Goal: Information Seeking & Learning: Learn about a topic

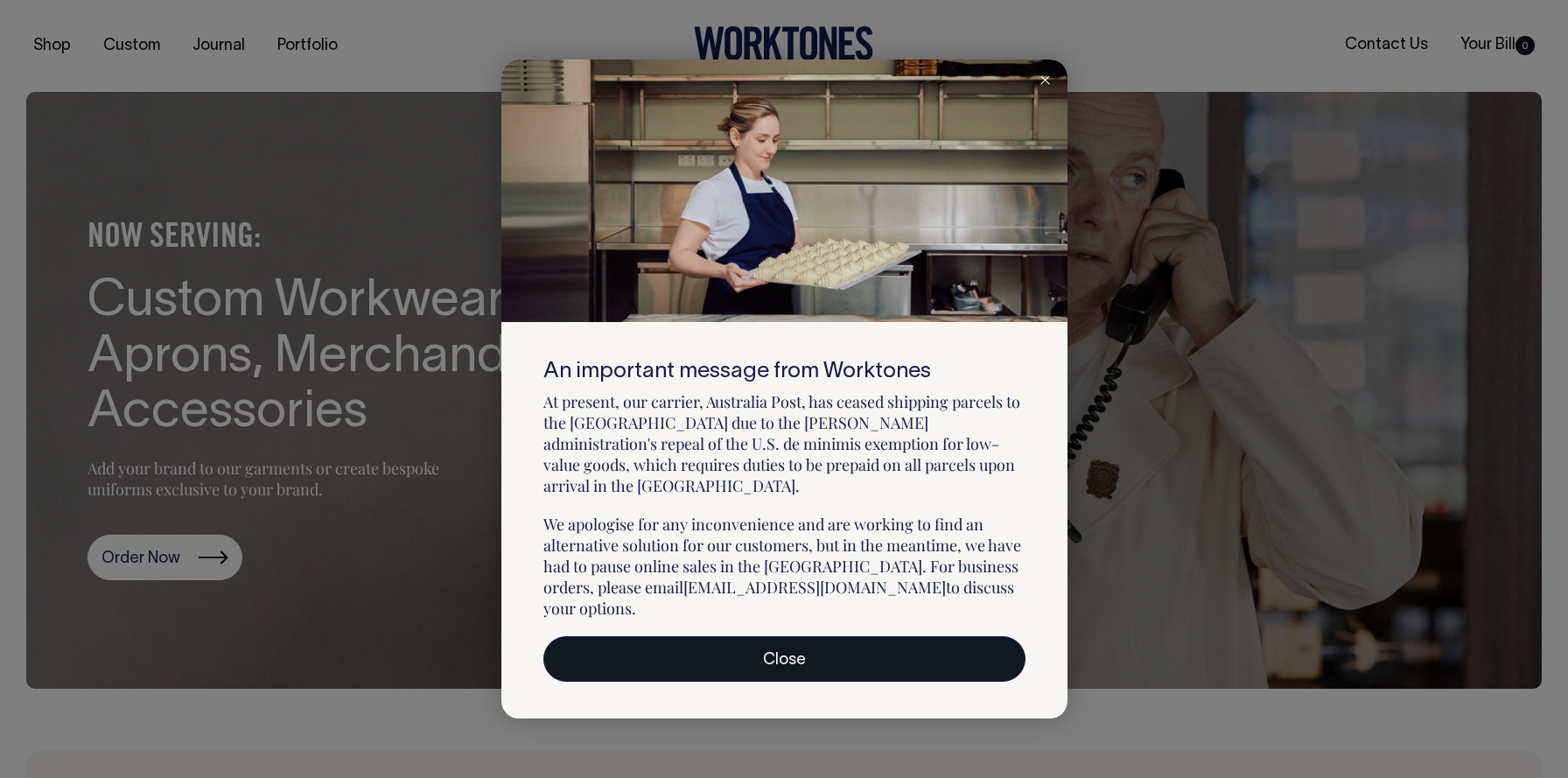
click at [853, 640] on link "Close" at bounding box center [784, 659] width 483 height 45
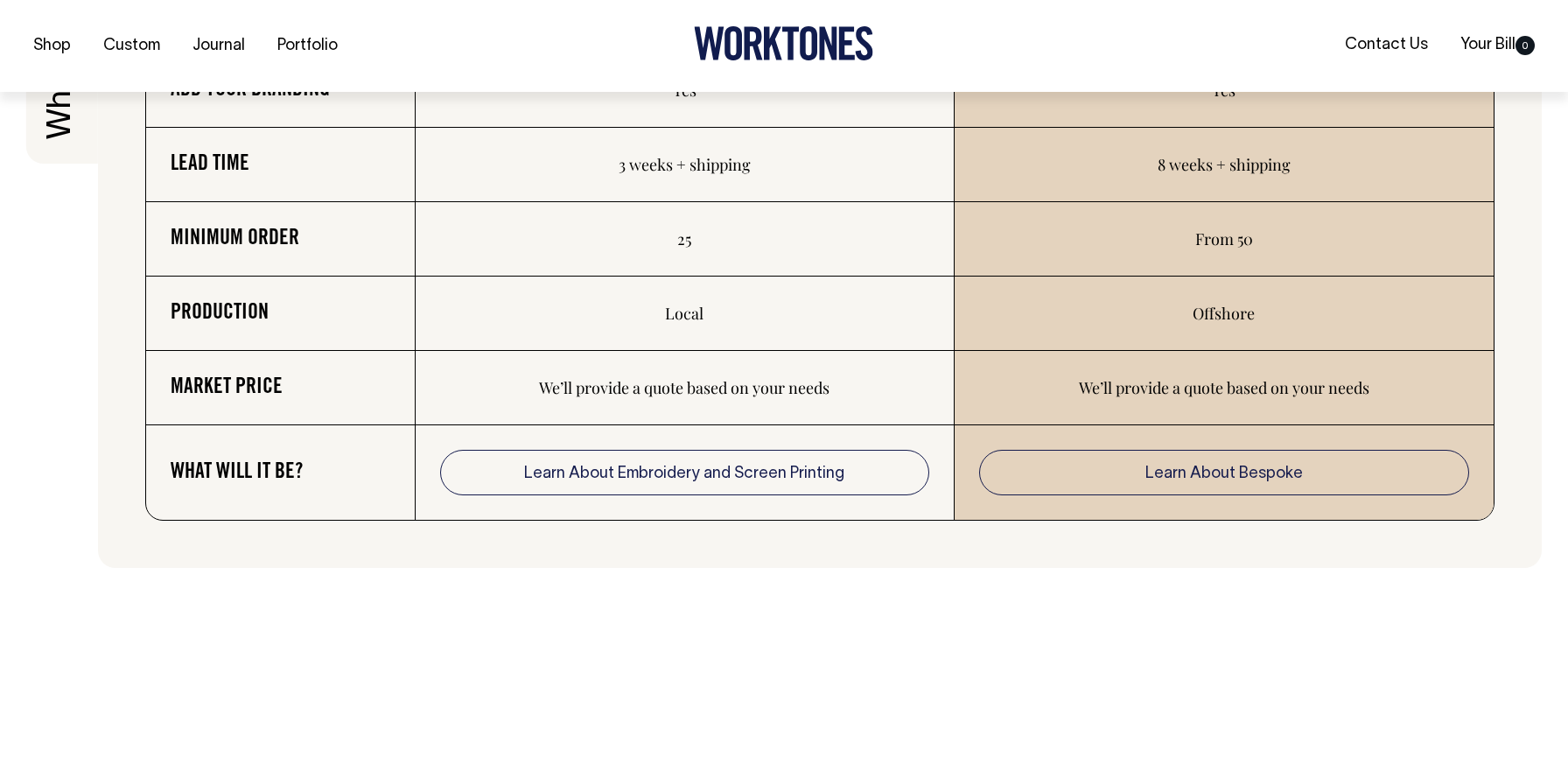
scroll to position [3126, 0]
click at [1116, 505] on td "Learn About Bespoke" at bounding box center [1224, 471] width 539 height 94
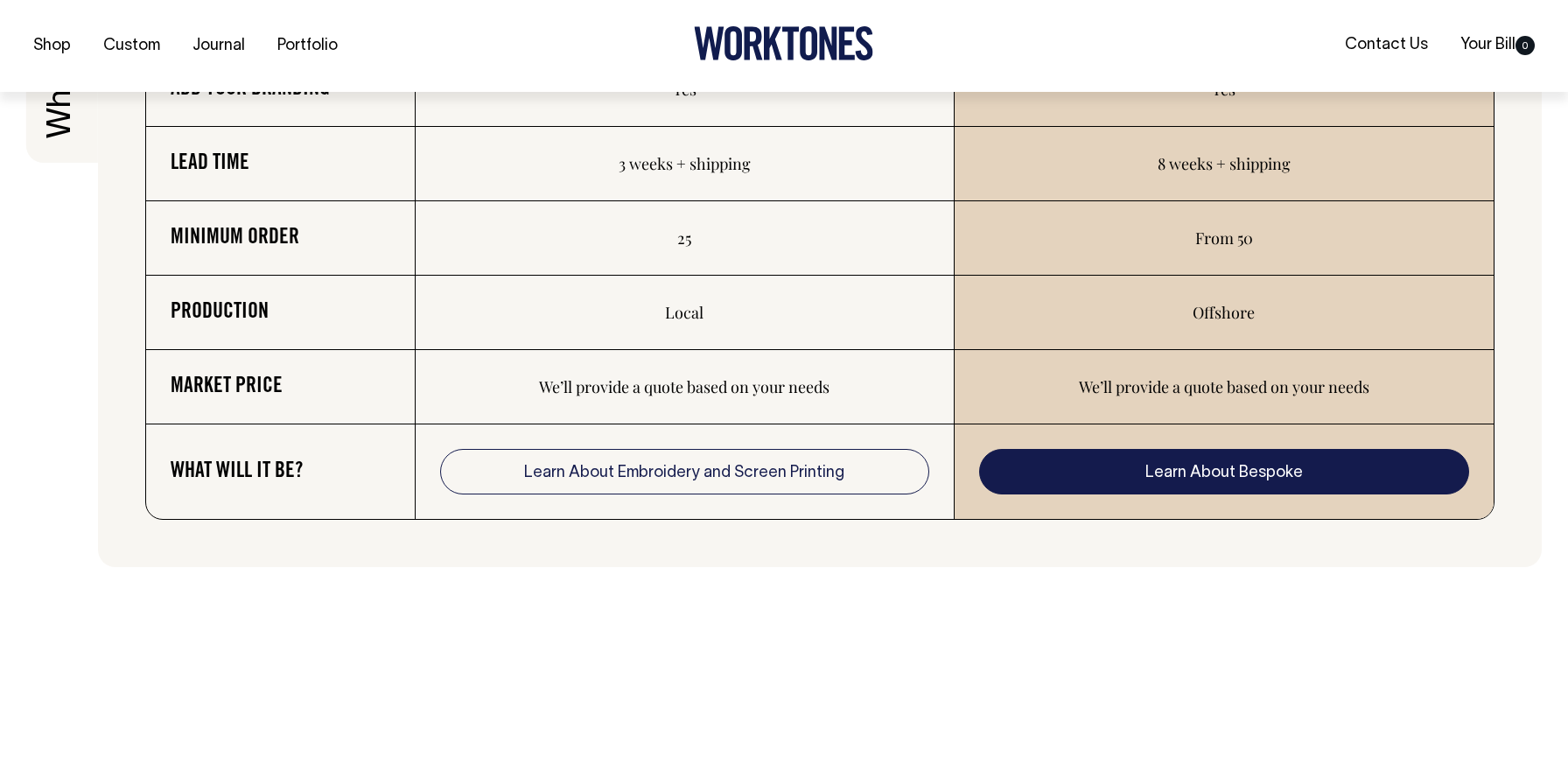
click at [1090, 463] on link "Learn About Bespoke" at bounding box center [1225, 471] width 490 height 45
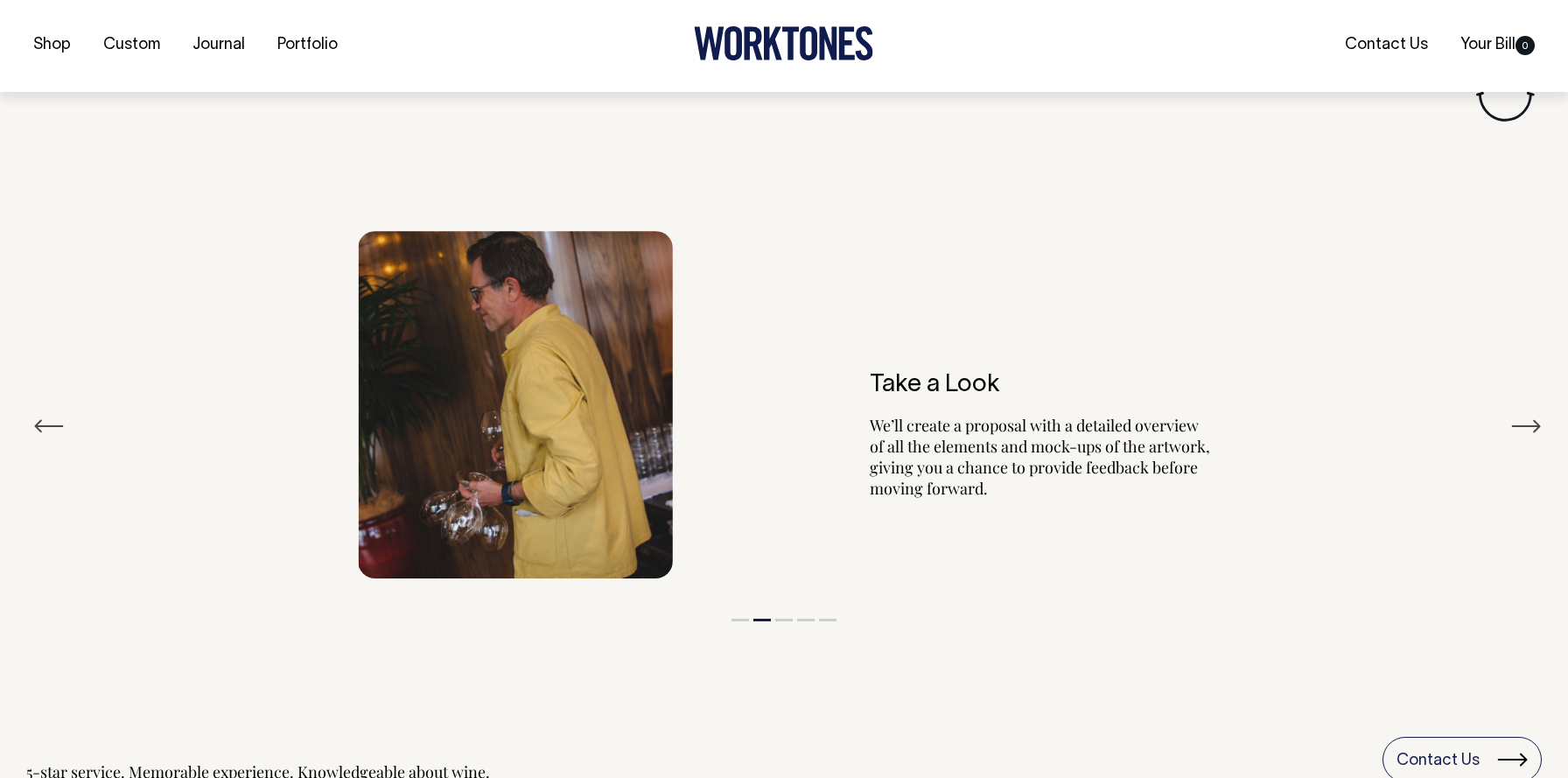
scroll to position [3185, 0]
click at [1530, 426] on button "Next" at bounding box center [1526, 423] width 32 height 26
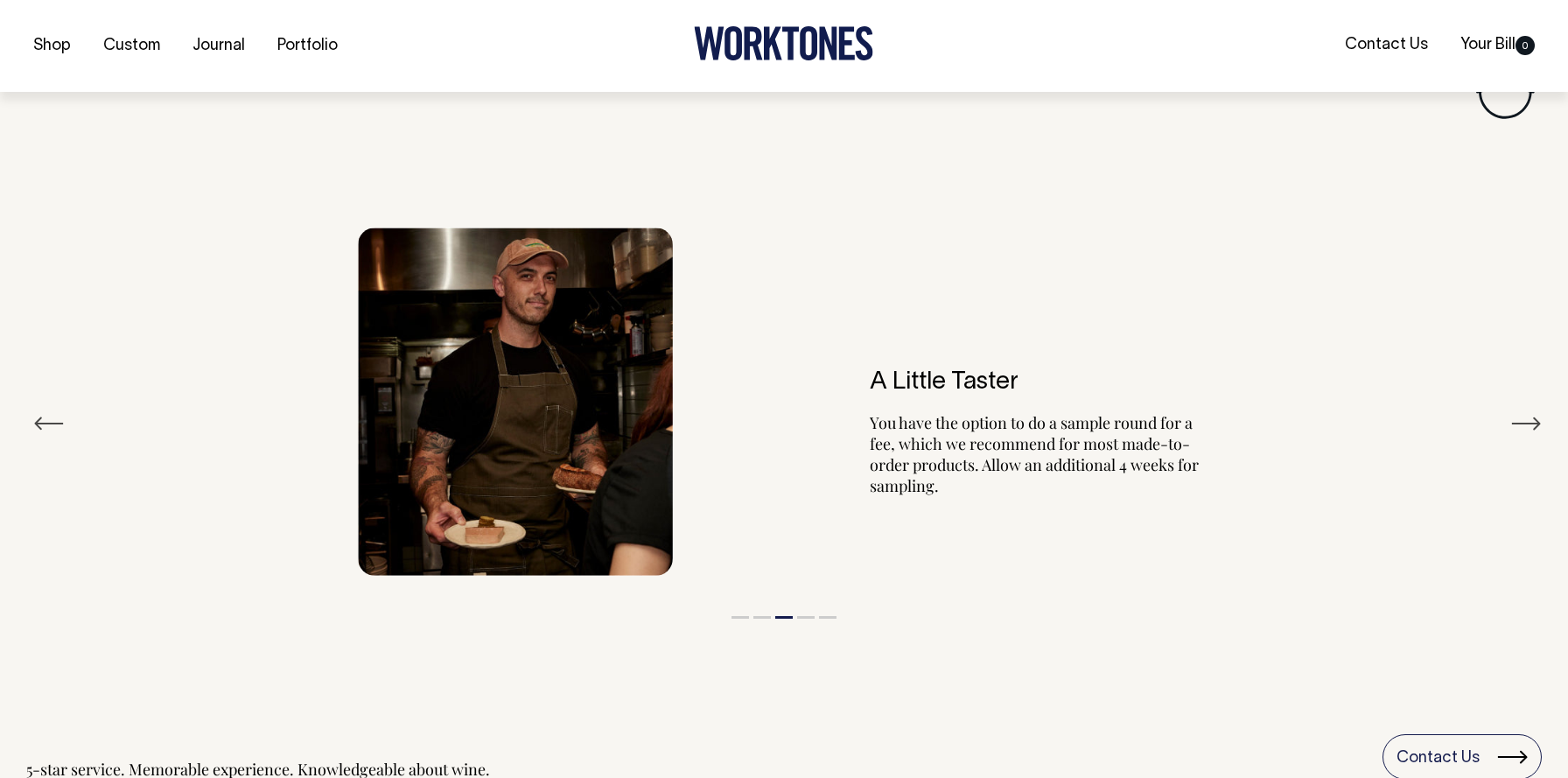
click at [1530, 426] on button "Next" at bounding box center [1526, 423] width 32 height 26
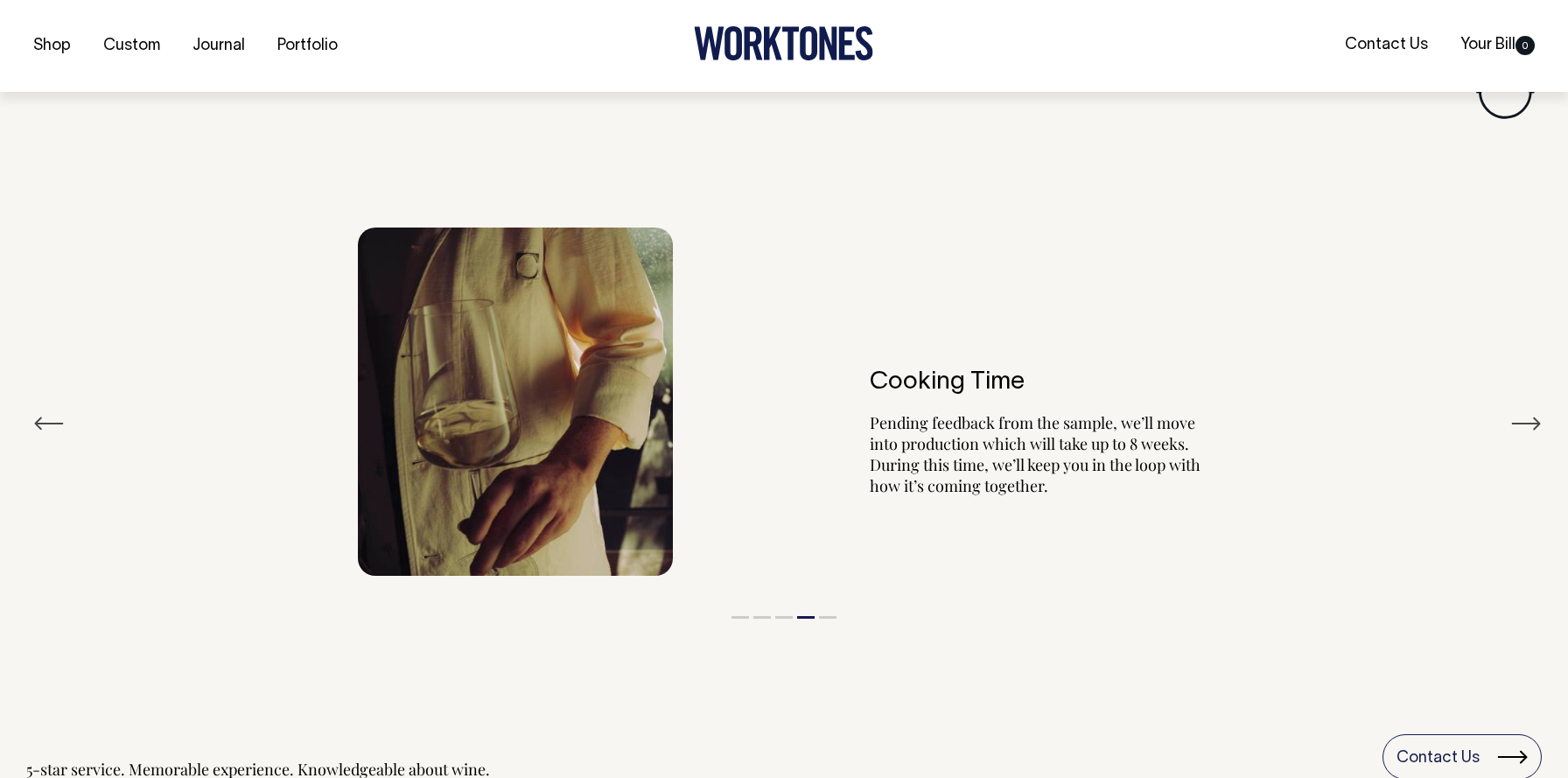
click at [1530, 426] on button "Next" at bounding box center [1526, 423] width 32 height 26
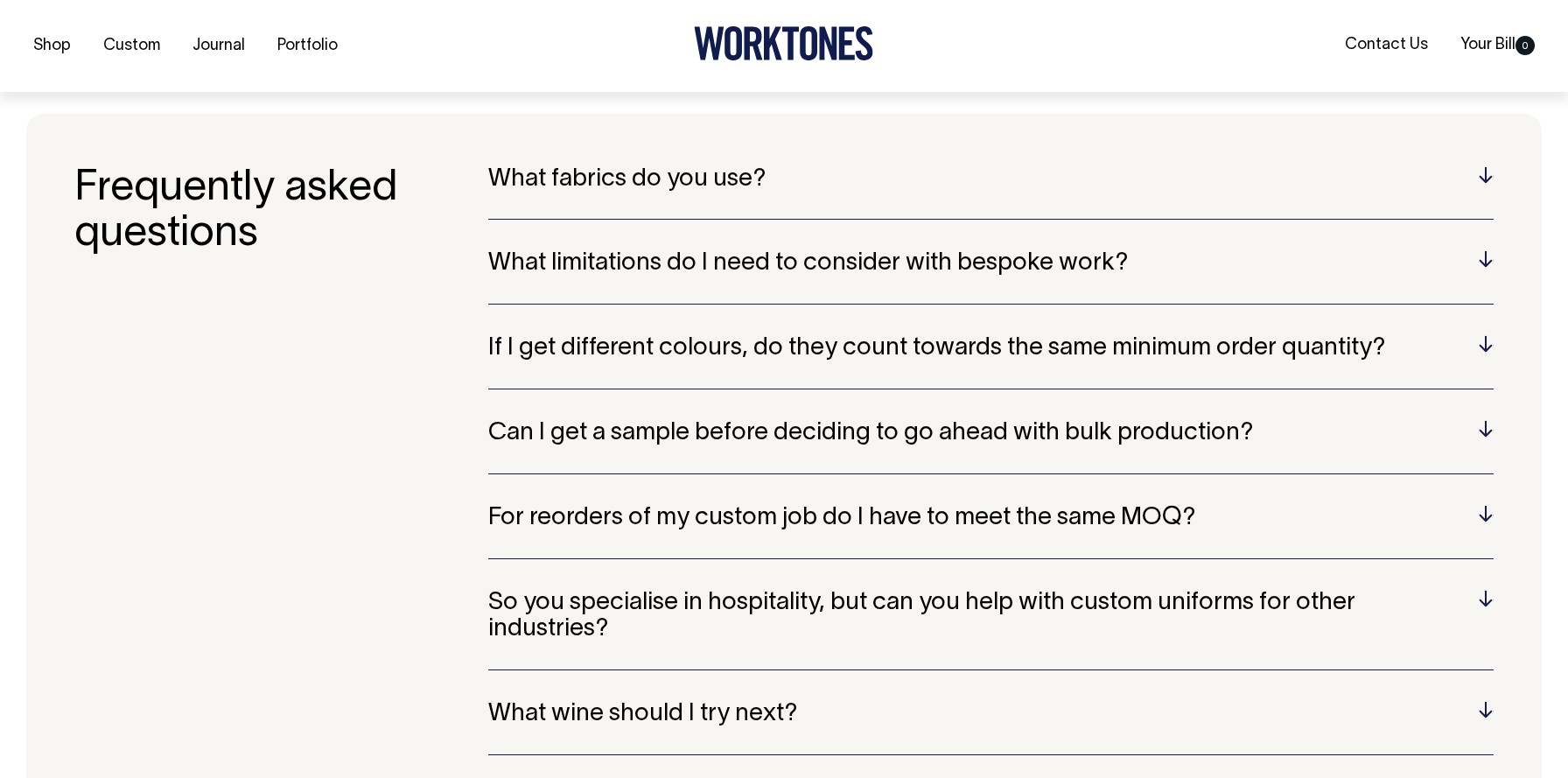
scroll to position [4739, 0]
click at [1100, 229] on div "What fabrics do you use? Wherever possible, we only work with cotton, linen or …" at bounding box center [991, 475] width 1006 height 619
click at [1098, 251] on h5 "What limitations do I need to consider with bespoke work?" at bounding box center [991, 263] width 1006 height 27
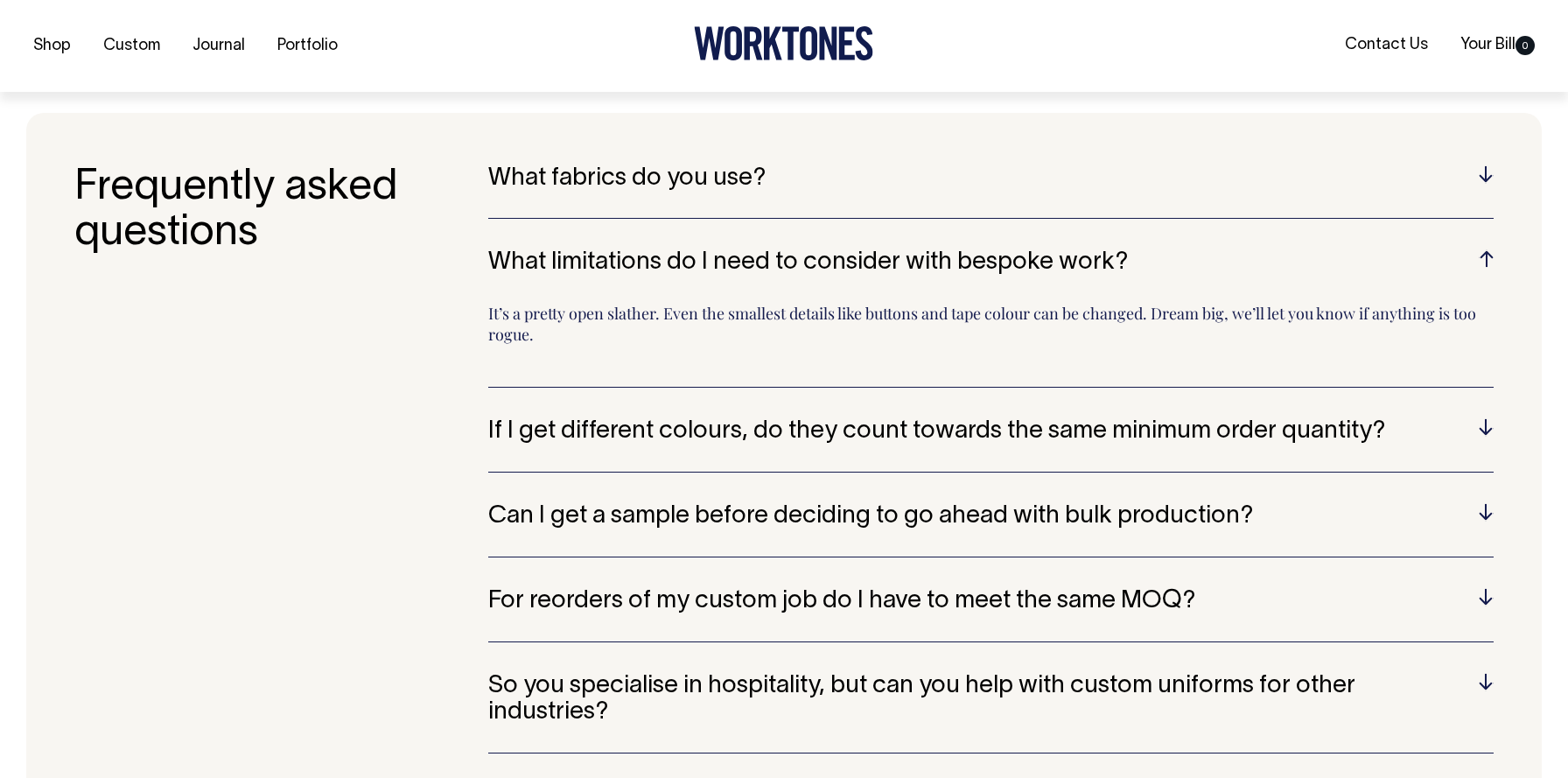
click at [894, 176] on h5 "What fabrics do you use?" at bounding box center [991, 179] width 1006 height 27
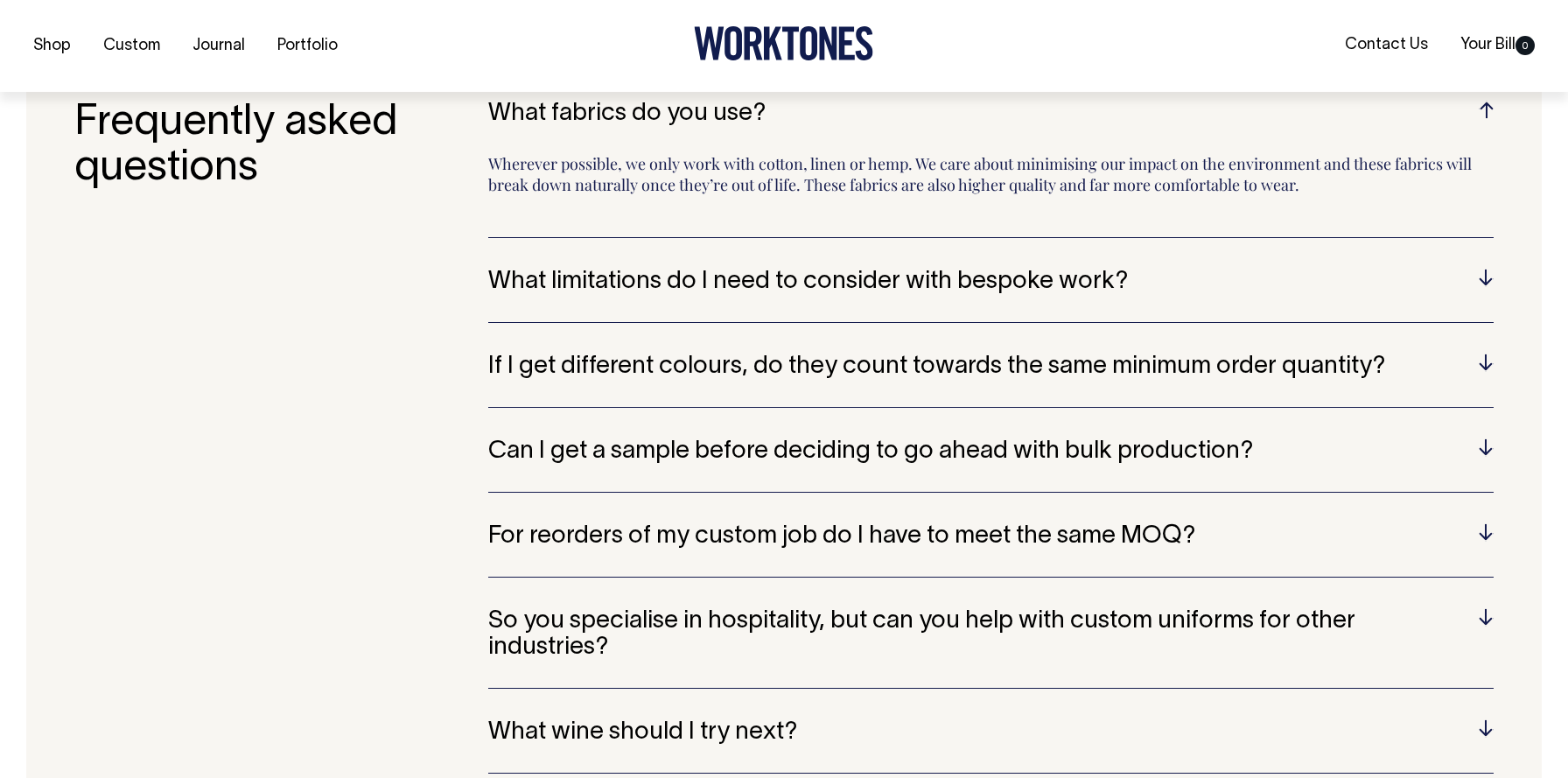
scroll to position [4806, 0]
click at [930, 498] on div "What fabrics do you use? Wherever possible, we only work with cotton, linen or …" at bounding box center [991, 452] width 1006 height 704
click at [931, 518] on div "What fabrics do you use? Wherever possible, we only work with cotton, linen or …" at bounding box center [991, 452] width 1006 height 704
click at [929, 534] on h5 "For reorders of my custom job do I have to meet the same MOQ?" at bounding box center [991, 536] width 1006 height 27
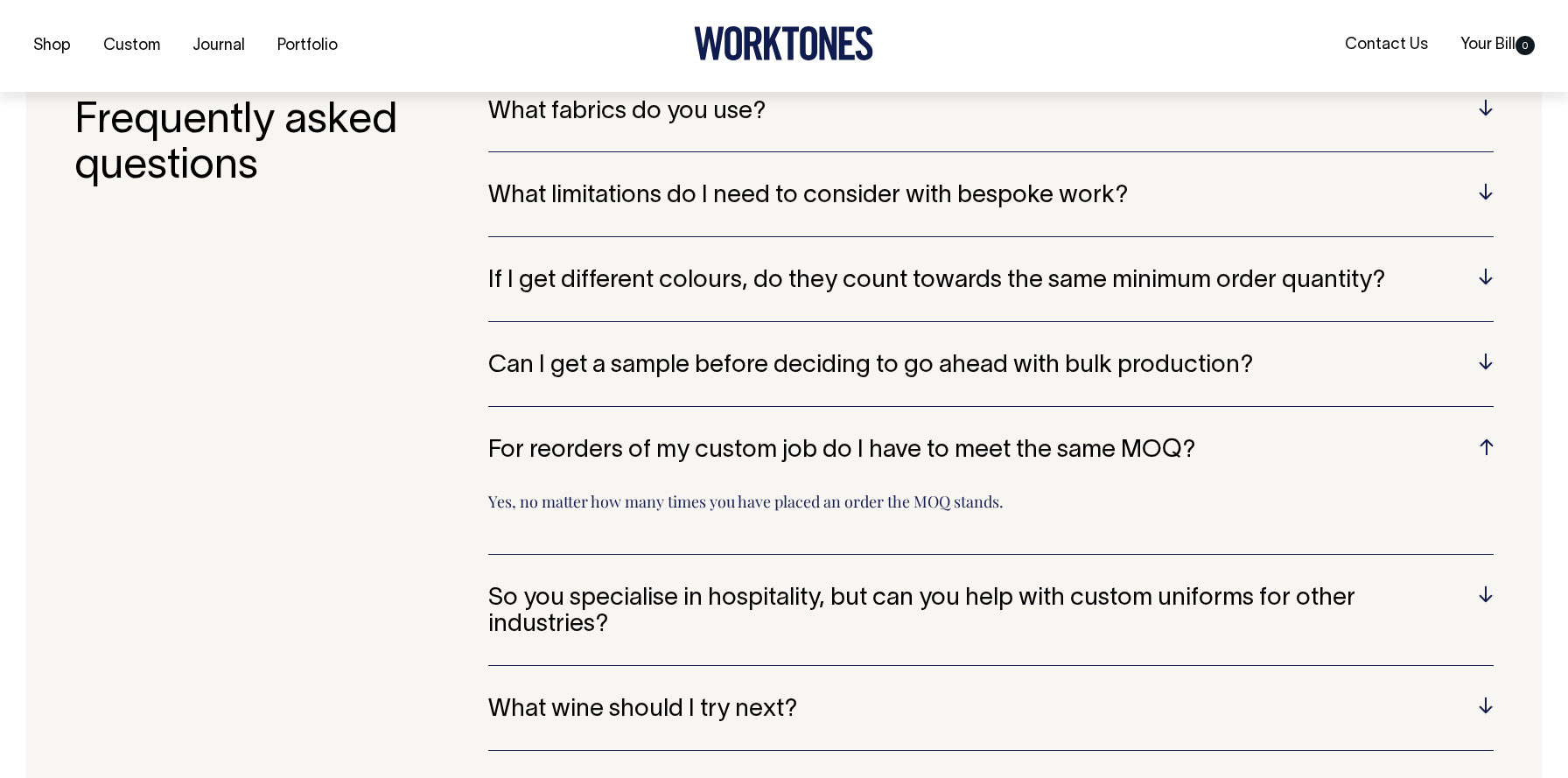
scroll to position [4806, 0]
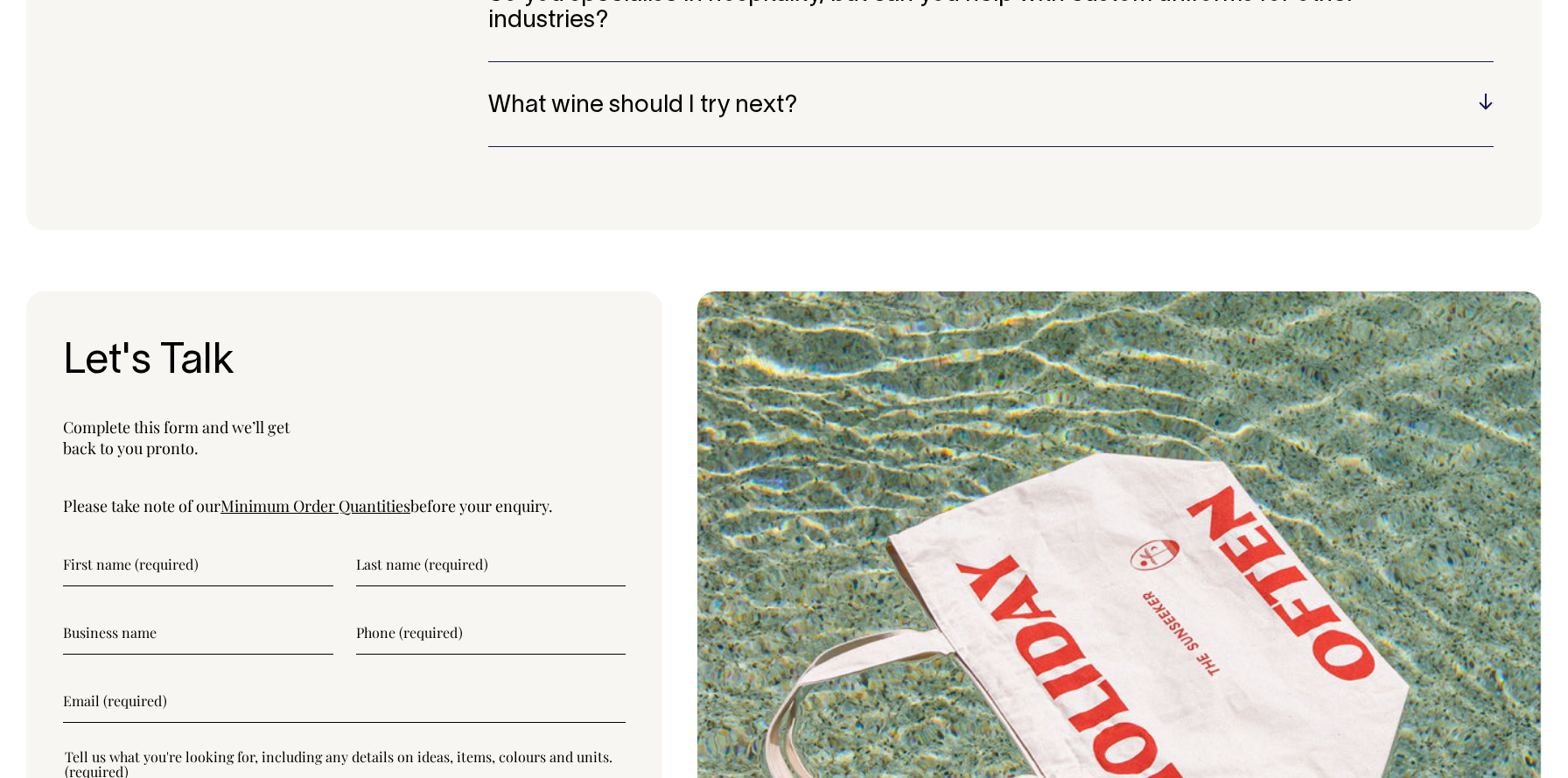
click at [592, 92] on h5 "What wine should I try next?" at bounding box center [991, 106] width 1006 height 27
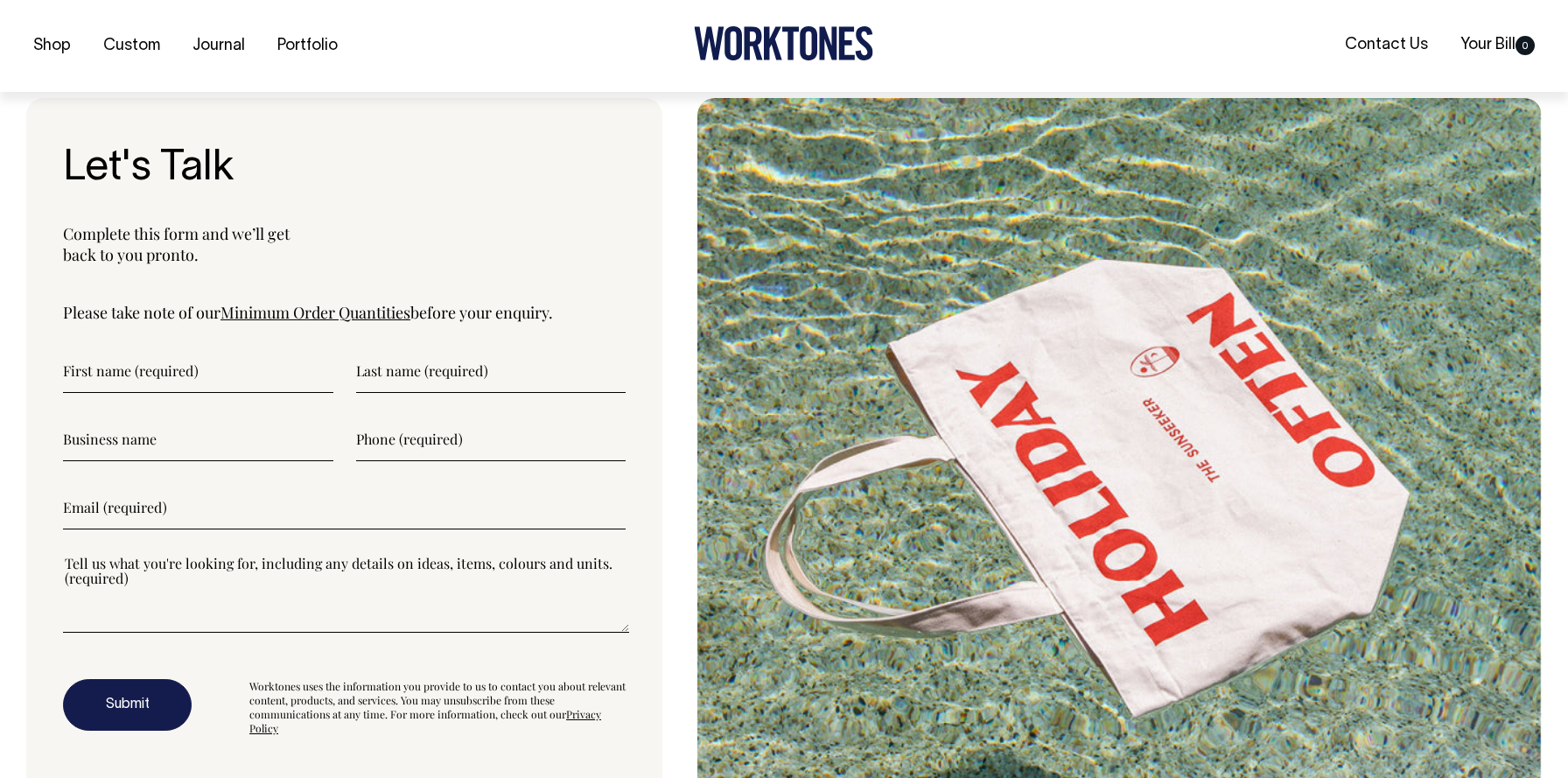
scroll to position [5605, 0]
click at [320, 45] on link "Portfolio" at bounding box center [307, 46] width 74 height 29
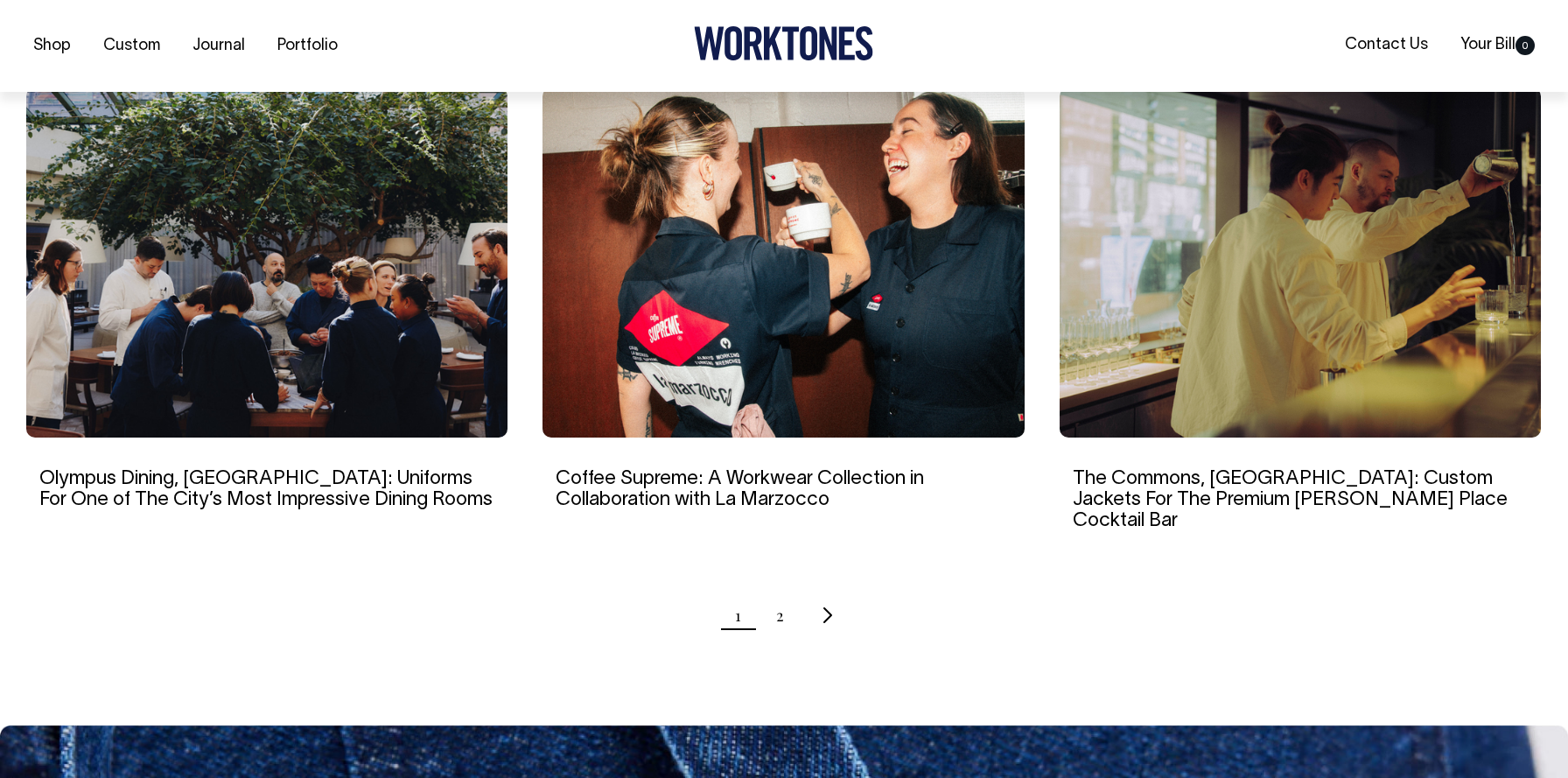
scroll to position [1669, 0]
click at [770, 350] on img at bounding box center [783, 262] width 482 height 350
click at [801, 592] on ul "1 2" at bounding box center [784, 615] width 1516 height 44
click at [787, 592] on ul "1 2" at bounding box center [784, 615] width 1516 height 44
click at [784, 592] on ul "1 2" at bounding box center [784, 615] width 1516 height 44
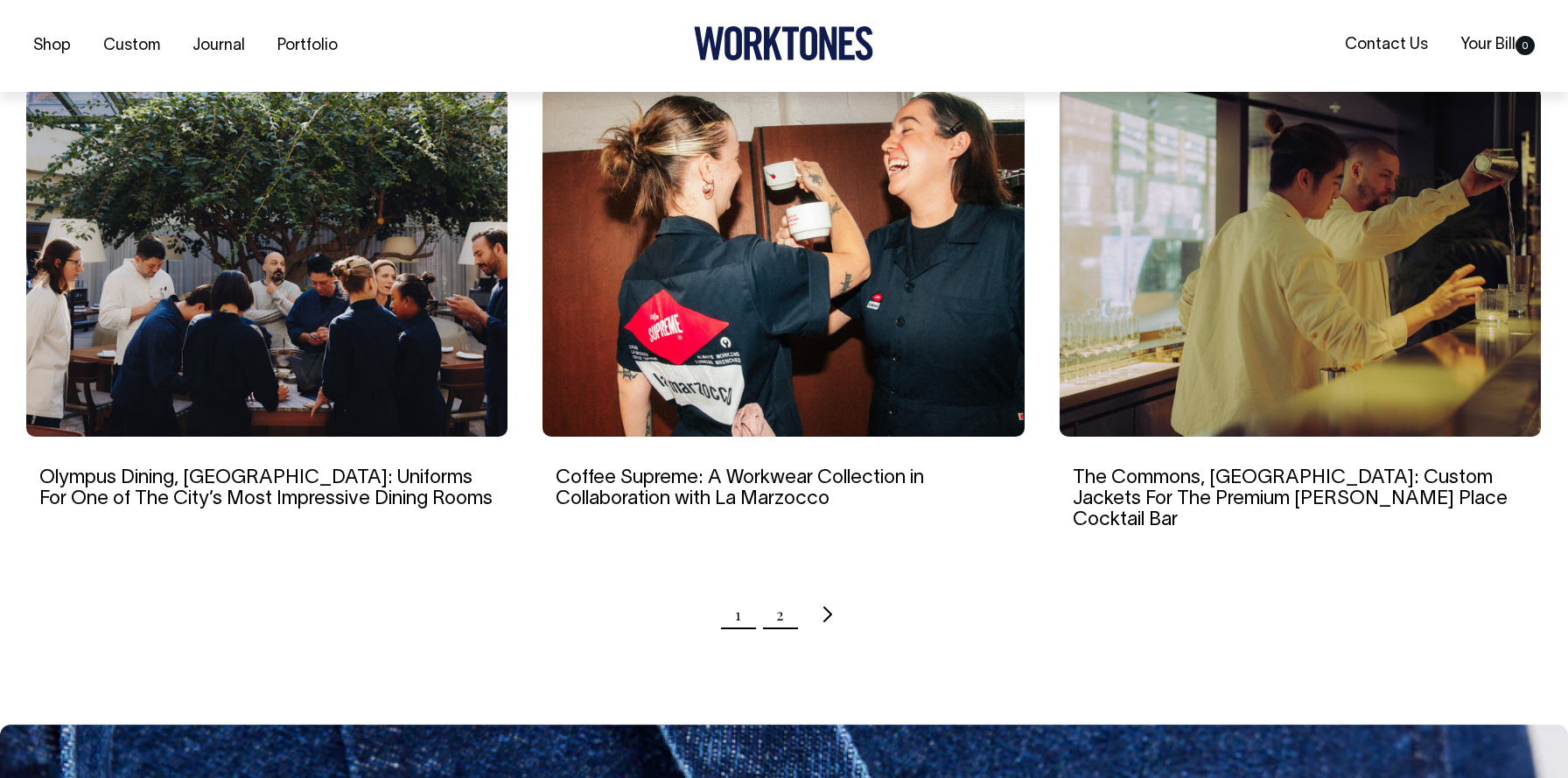
click at [777, 592] on link "2" at bounding box center [780, 615] width 8 height 44
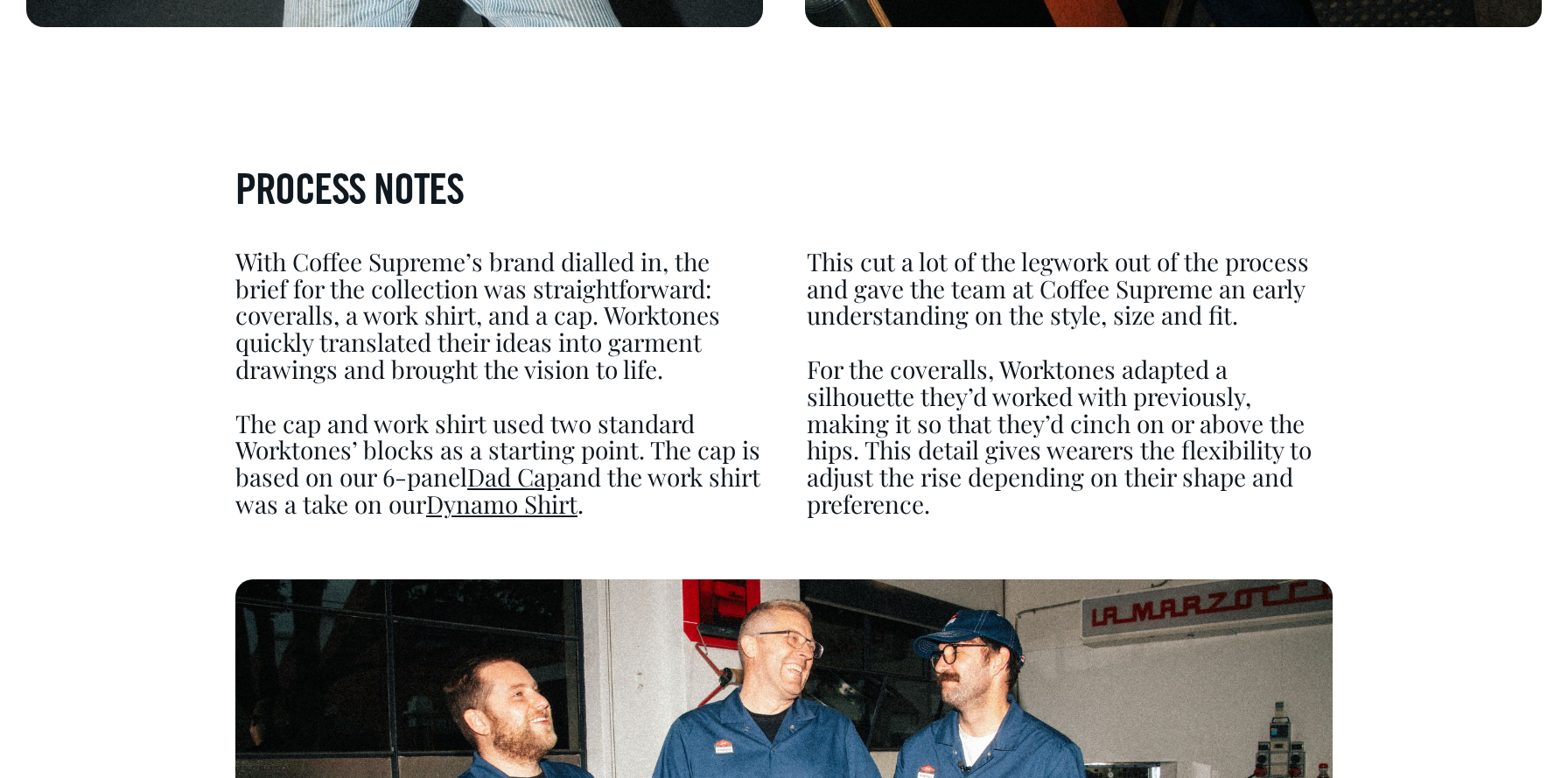
scroll to position [4286, 0]
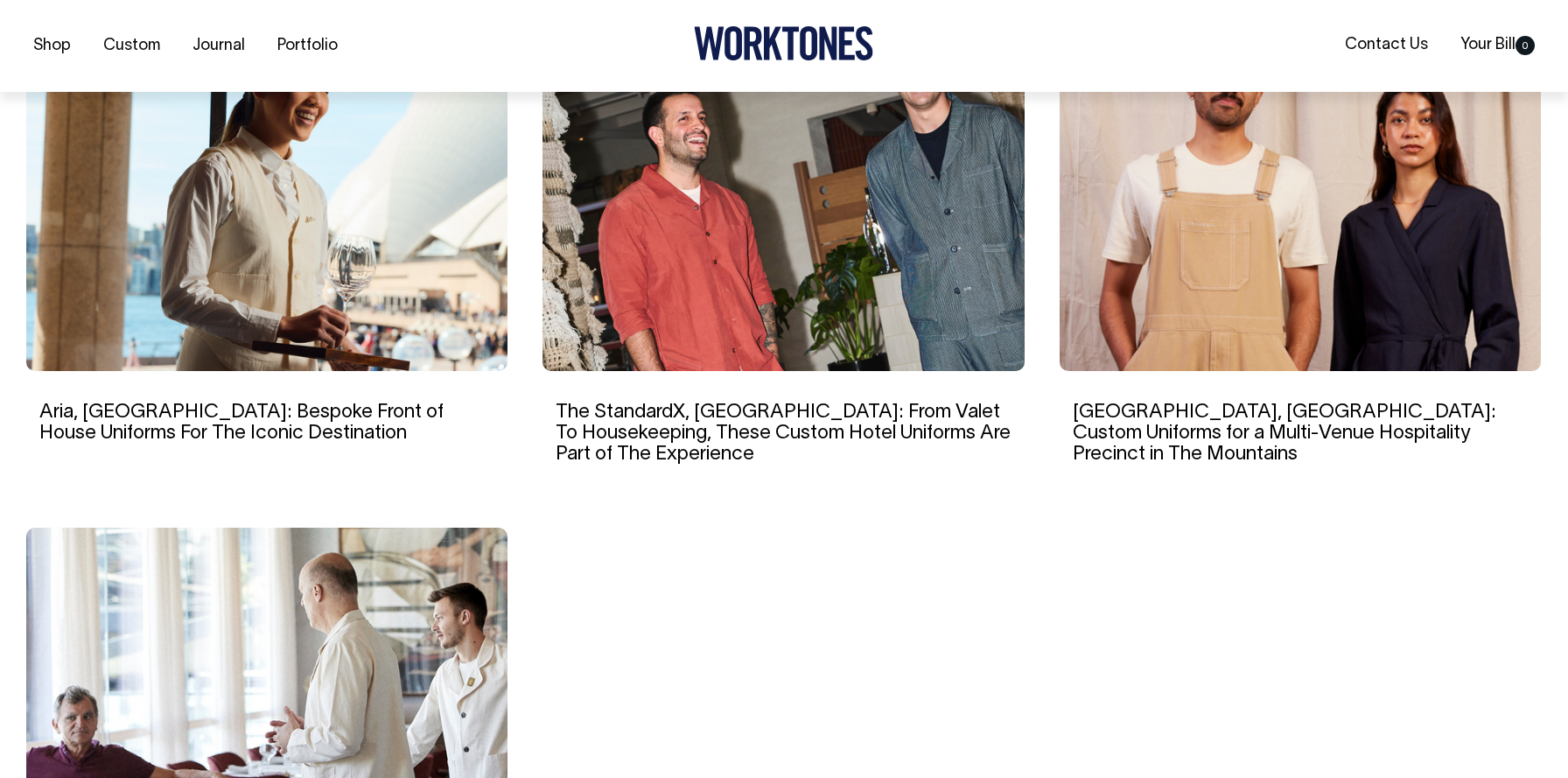
scroll to position [1208, 0]
